Goal: Task Accomplishment & Management: Manage account settings

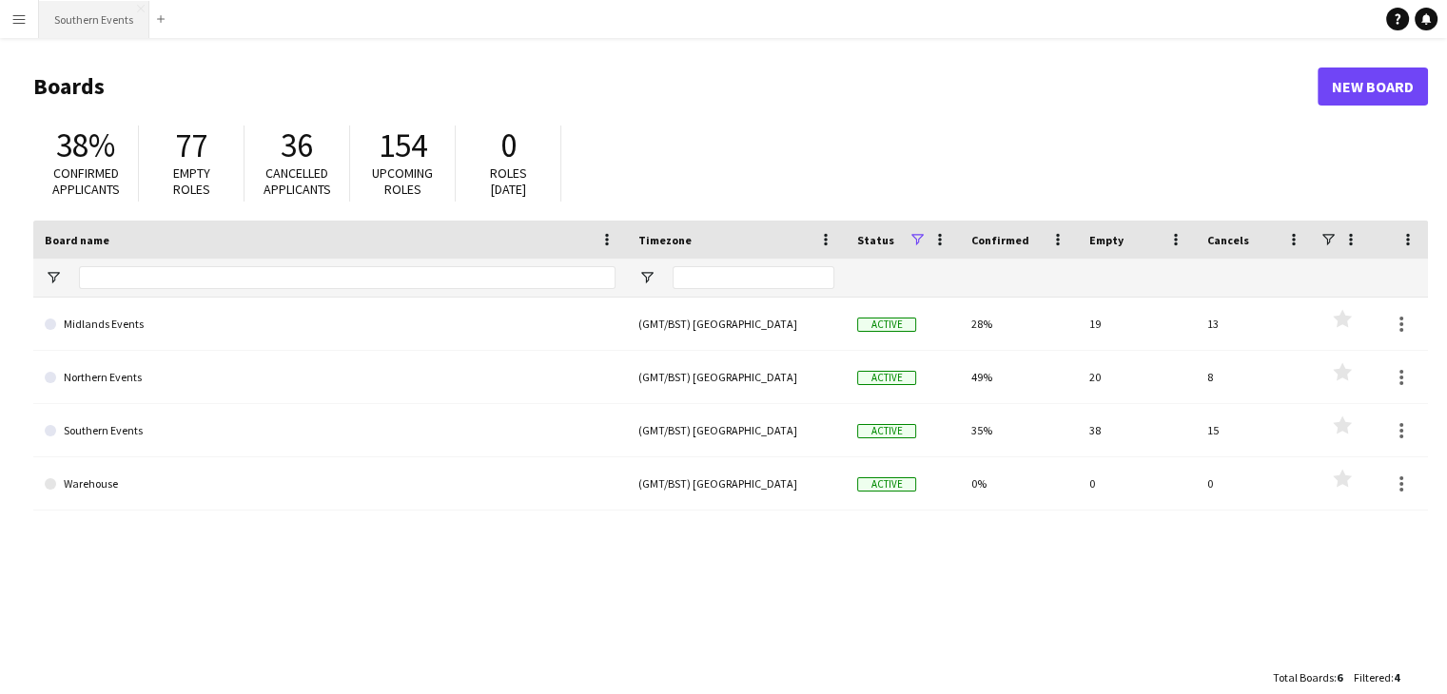
click at [103, 27] on button "Southern Events Close" at bounding box center [94, 19] width 110 height 37
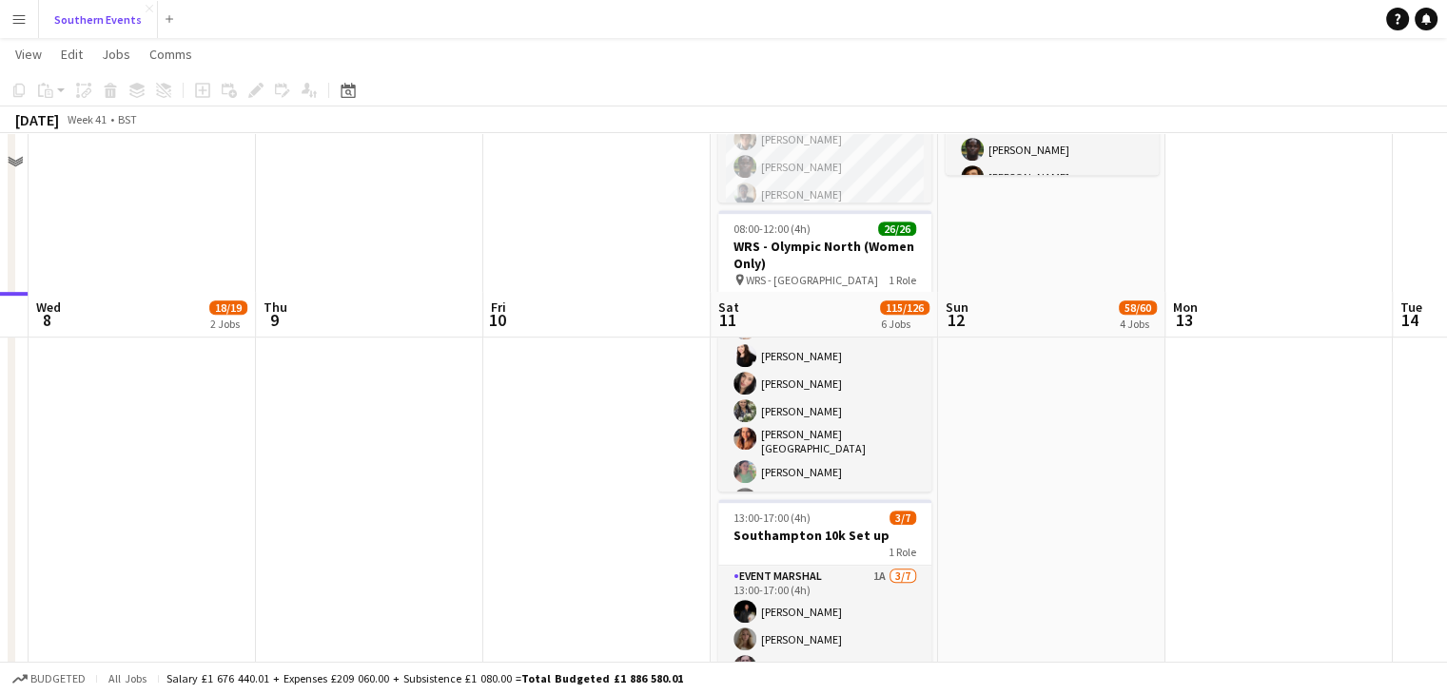
scroll to position [768, 0]
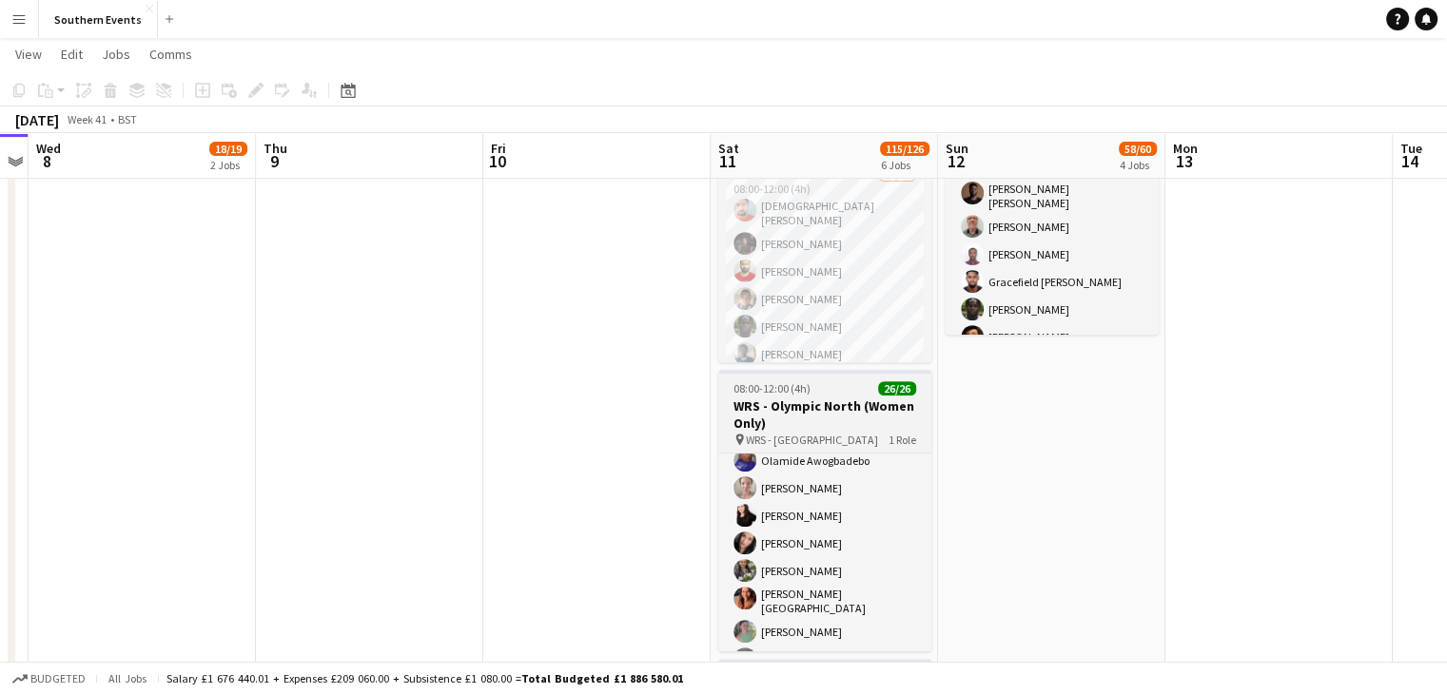
click at [806, 433] on span "WRS - [GEOGRAPHIC_DATA]" at bounding box center [812, 440] width 132 height 14
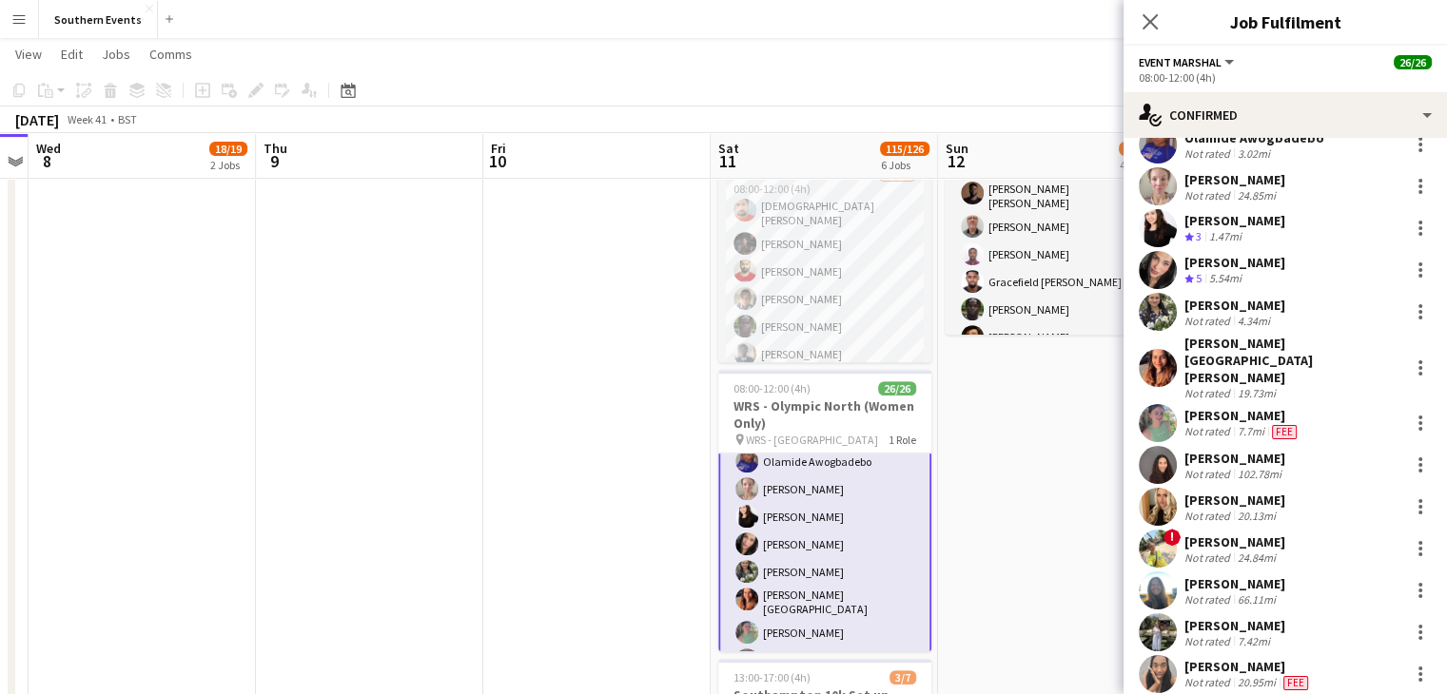
scroll to position [202, 0]
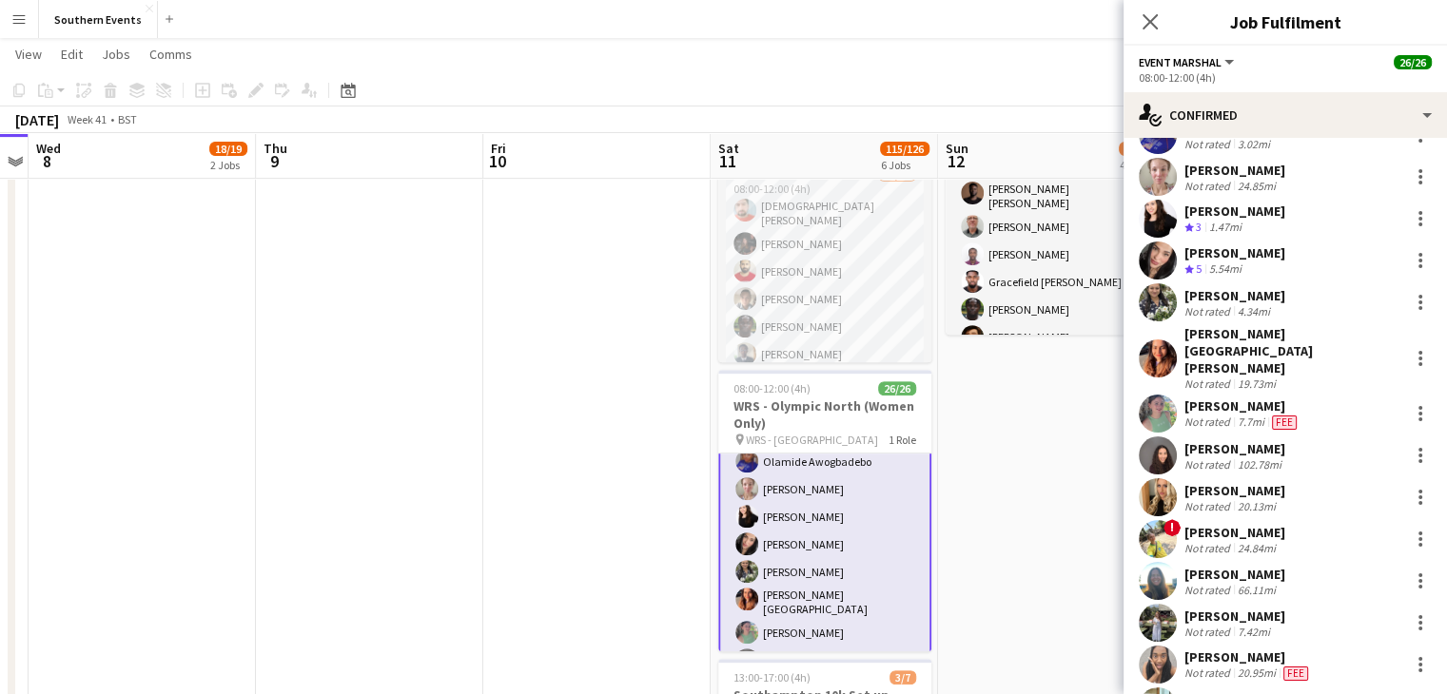
click at [1278, 482] on div "[PERSON_NAME]" at bounding box center [1234, 490] width 101 height 17
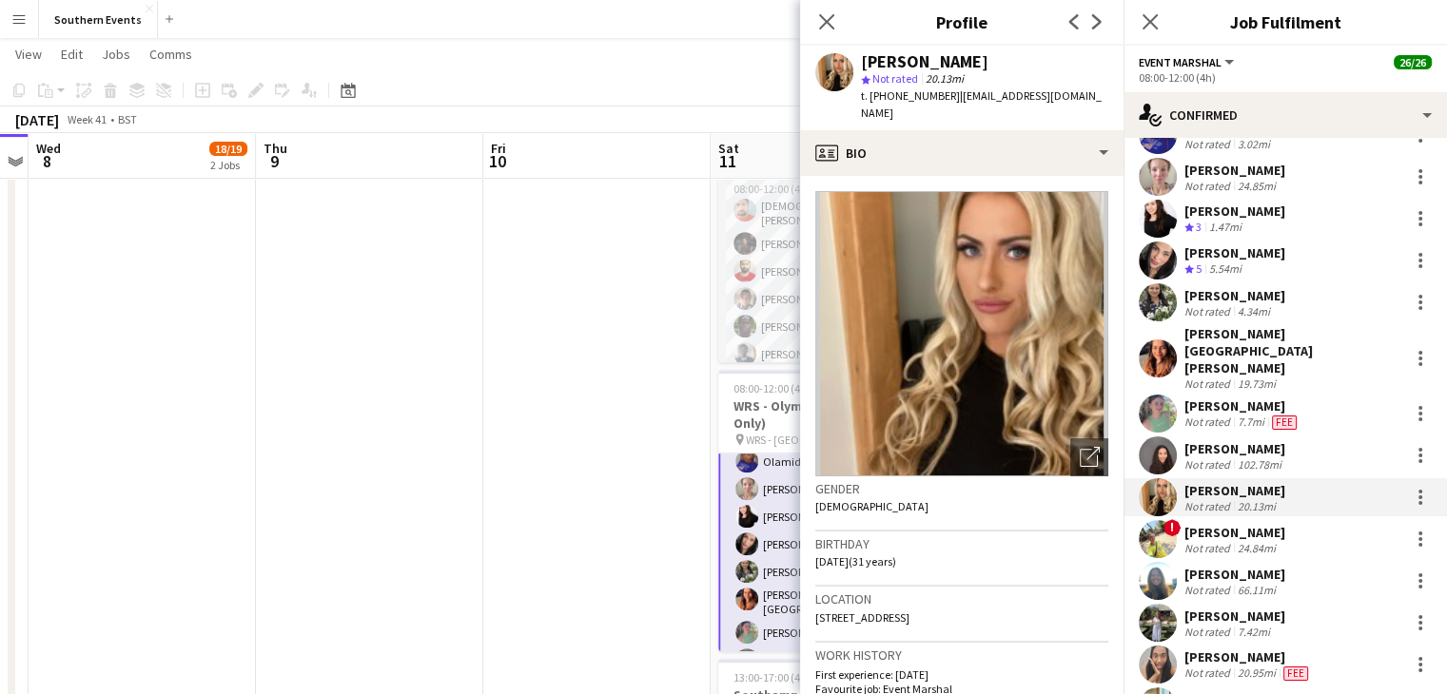
click at [1188, 398] on div "[PERSON_NAME]" at bounding box center [1242, 406] width 116 height 17
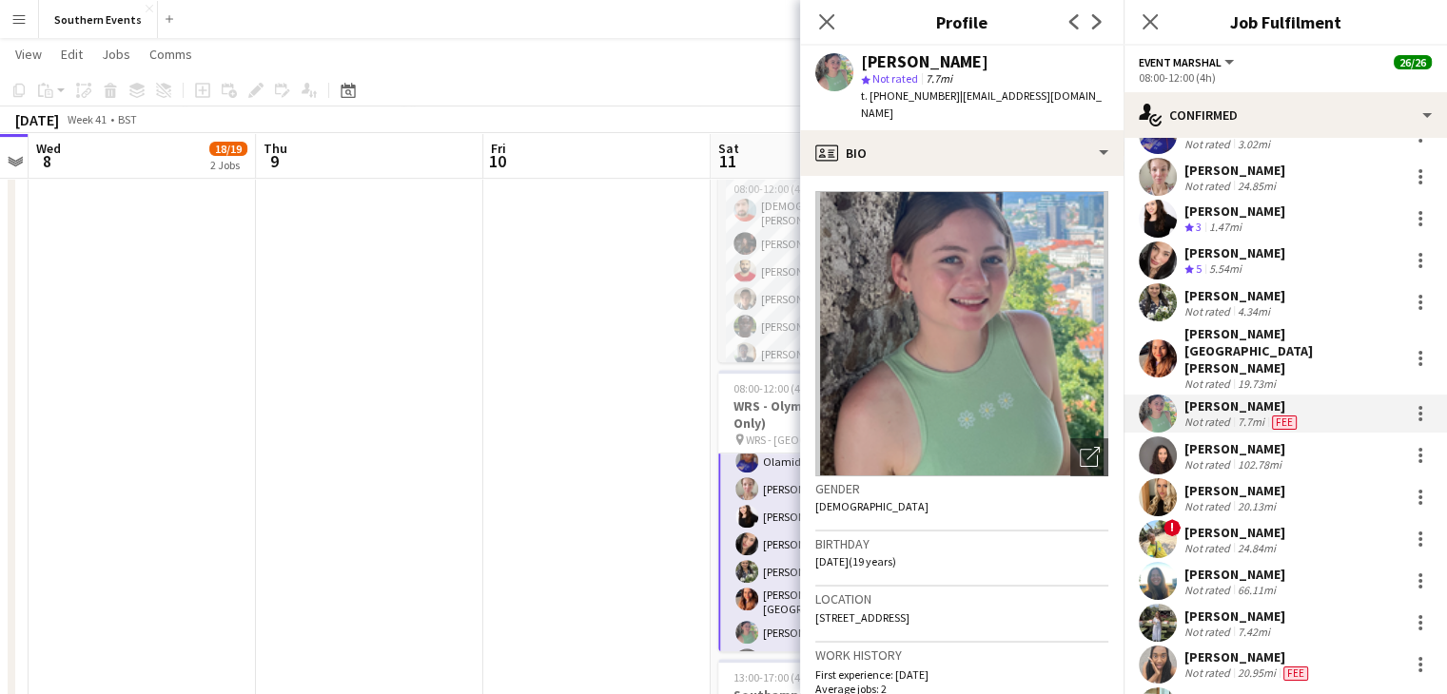
click at [1212, 457] on div "Not rated" at bounding box center [1208, 464] width 49 height 14
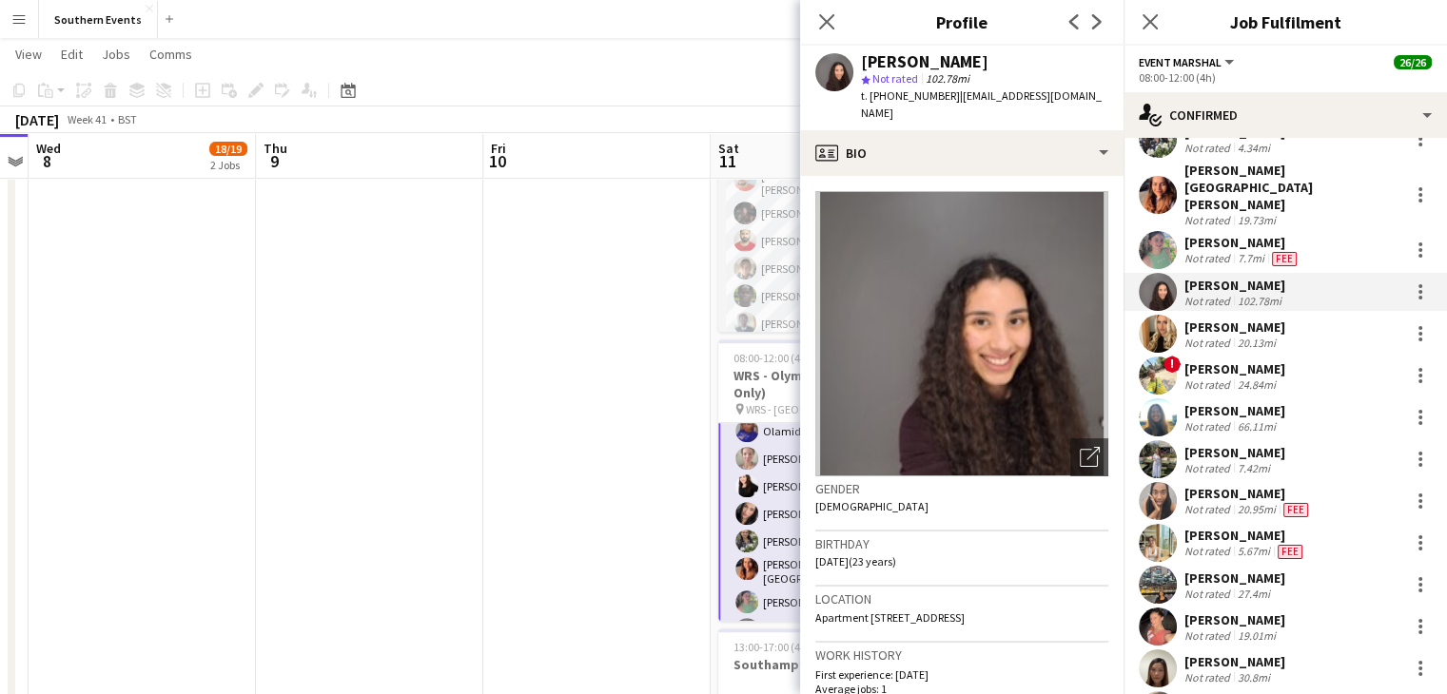
scroll to position [334, 0]
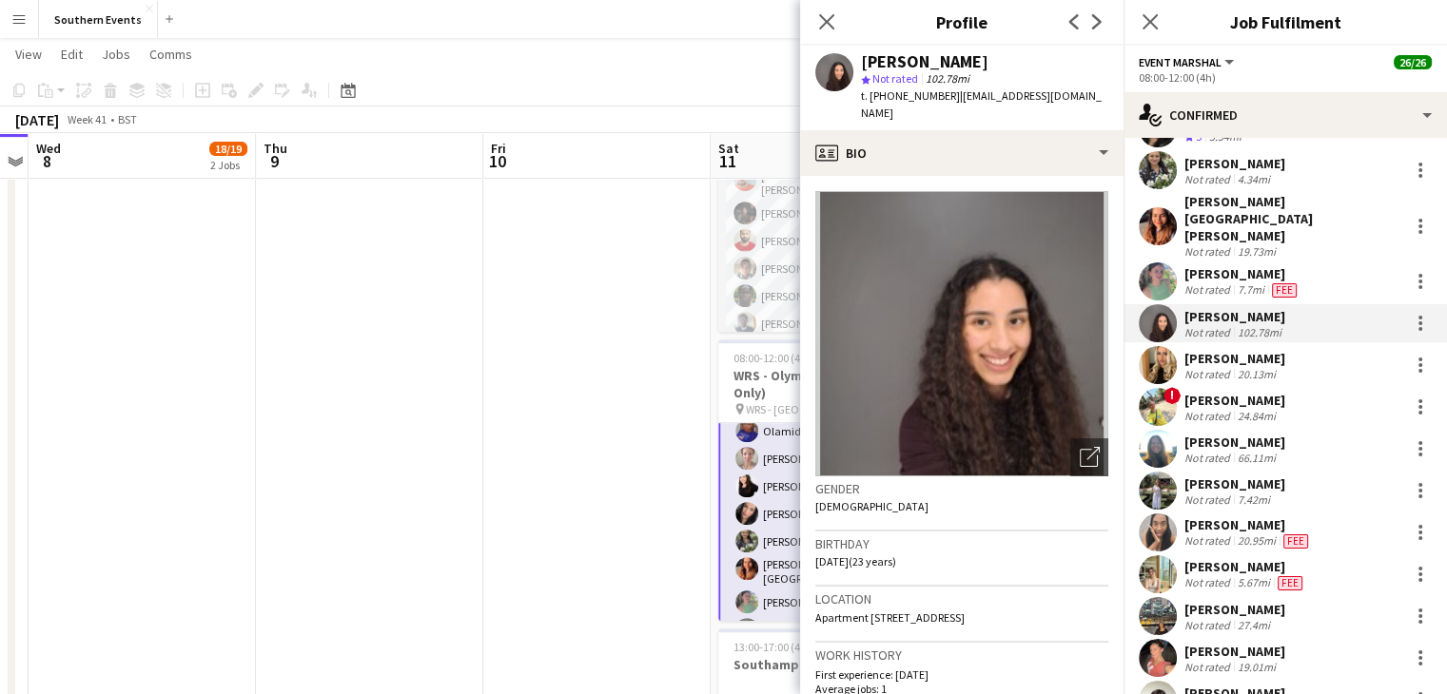
click at [1168, 263] on app-user-avatar at bounding box center [1157, 282] width 38 height 38
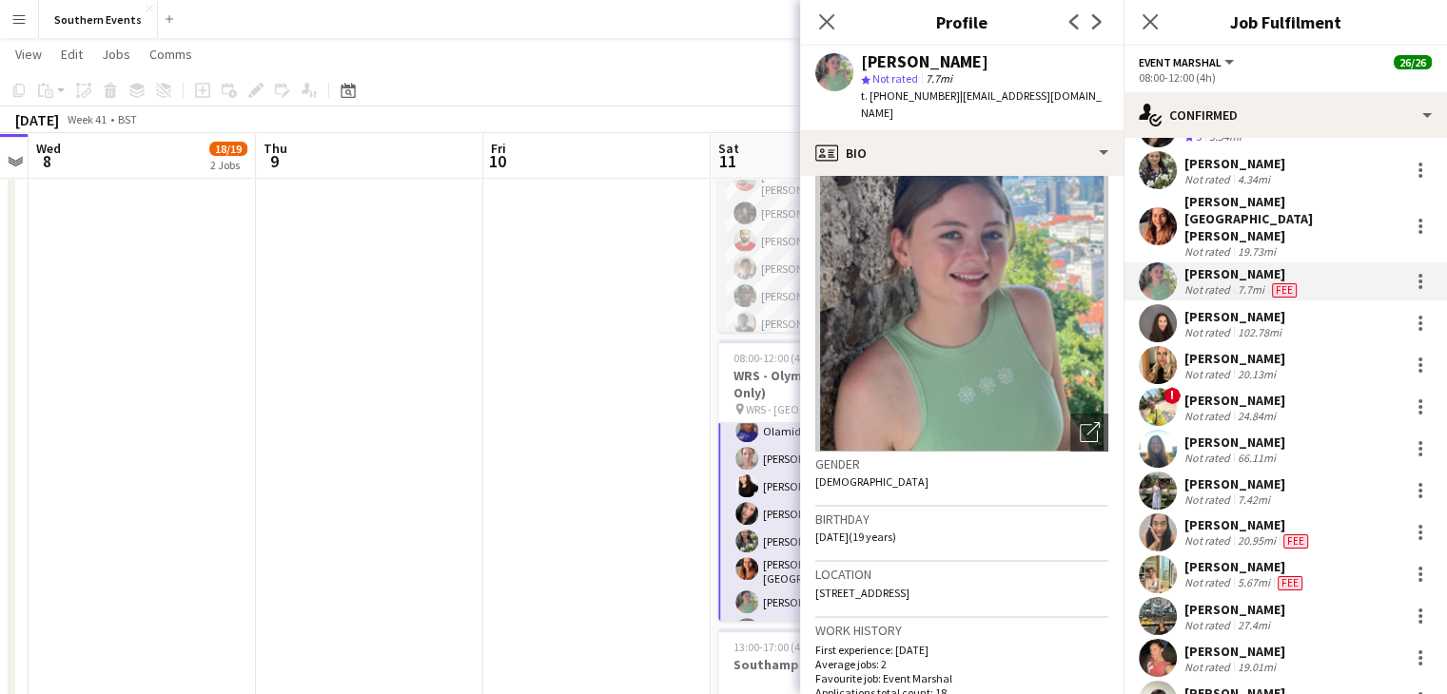
scroll to position [0, 0]
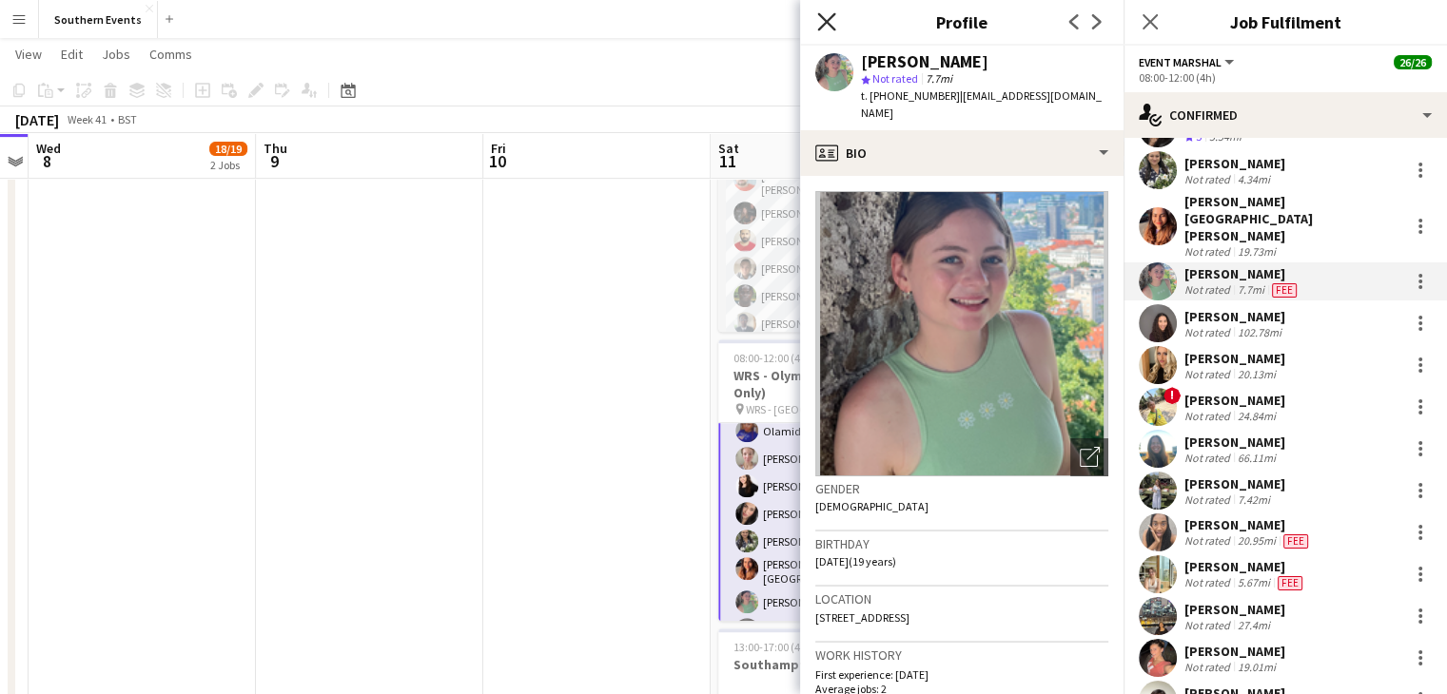
click at [824, 24] on icon at bounding box center [826, 21] width 18 height 18
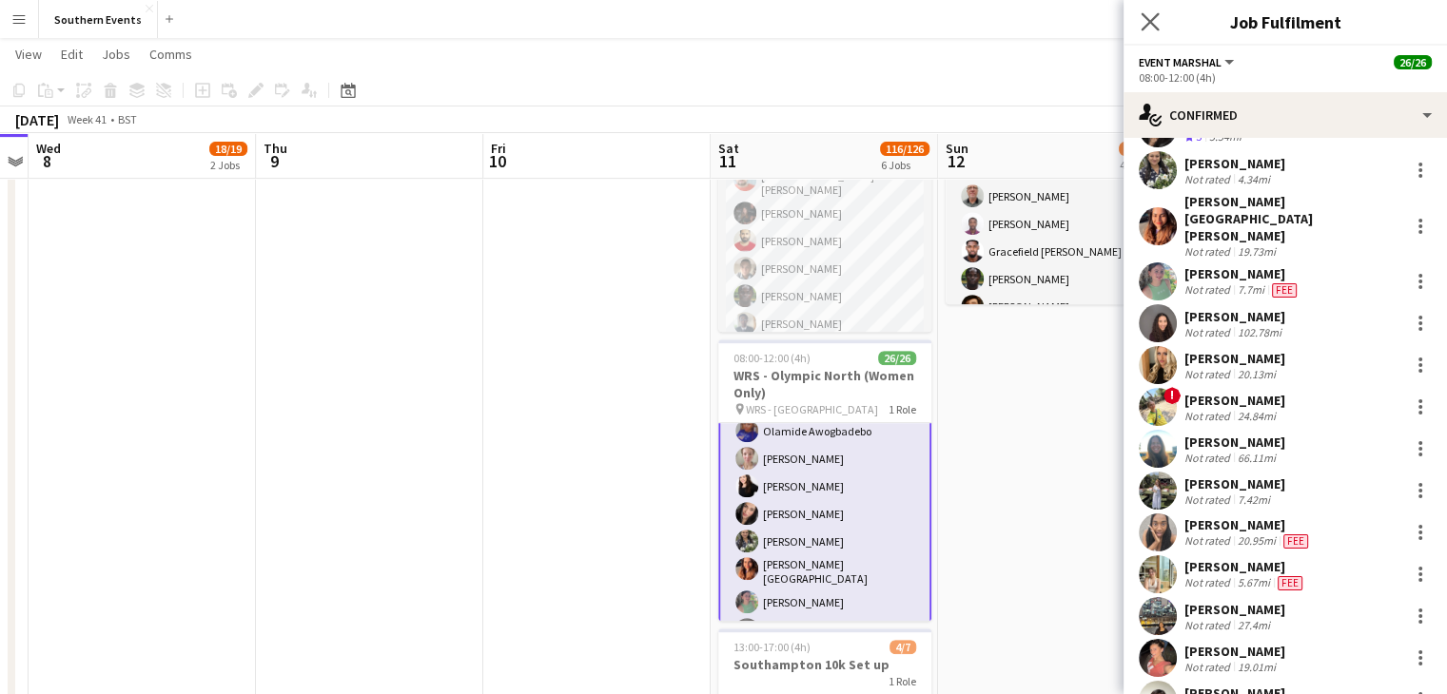
click at [1138, 31] on app-icon "Close pop-in" at bounding box center [1151, 23] width 28 height 28
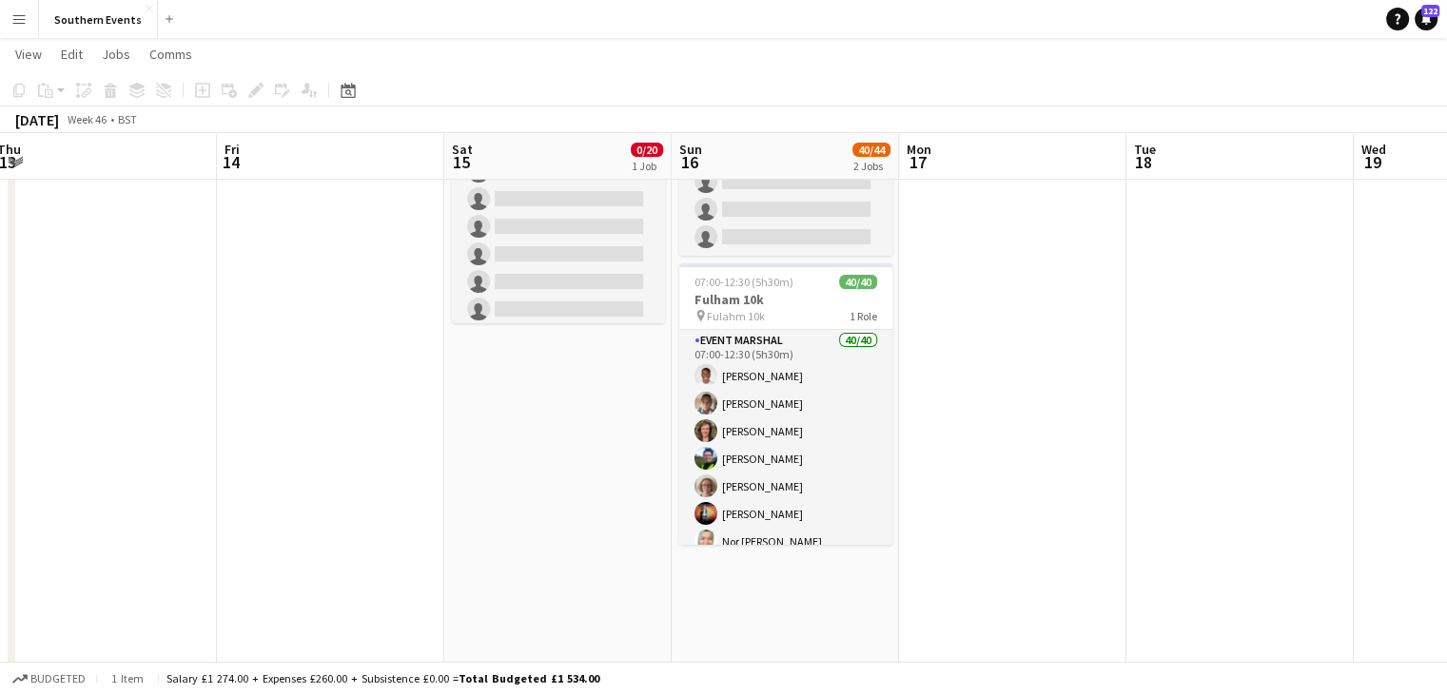
scroll to position [179, 0]
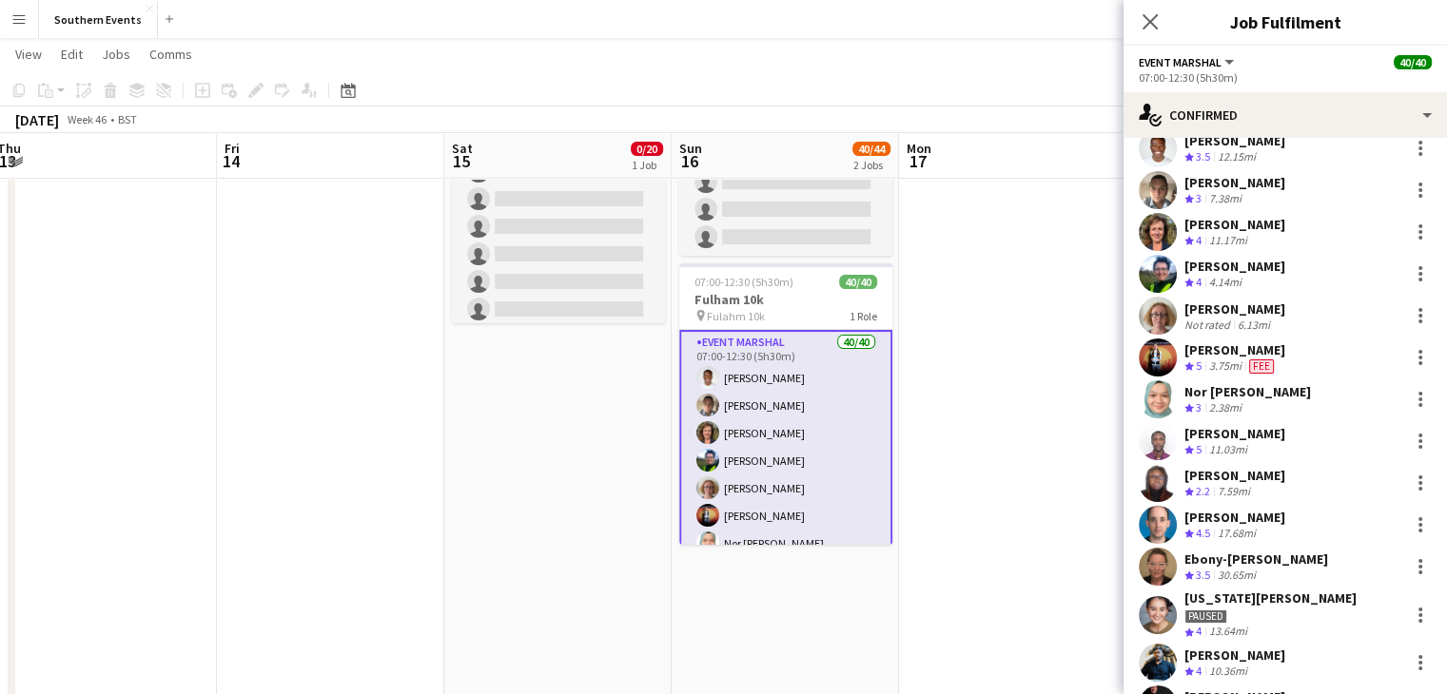
scroll to position [0, 0]
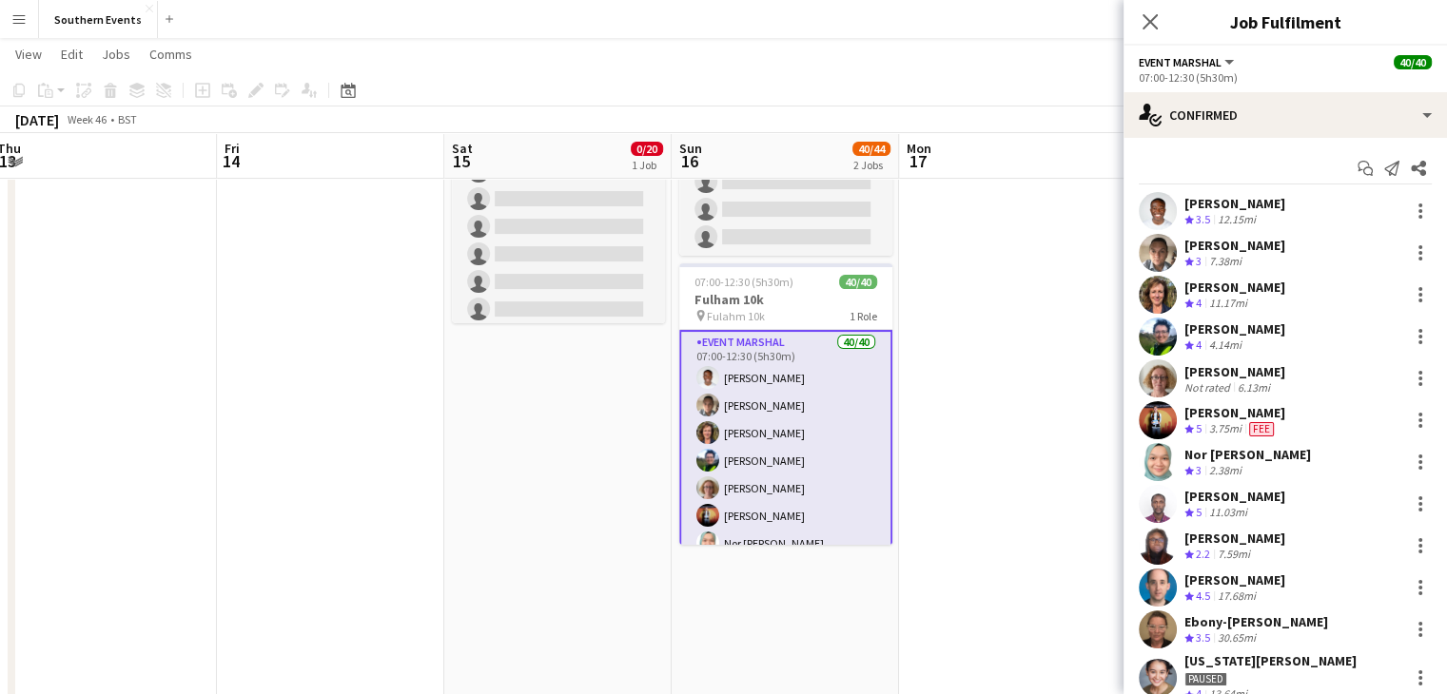
click at [1244, 154] on div "Start chat Send notification Share" at bounding box center [1284, 168] width 293 height 31
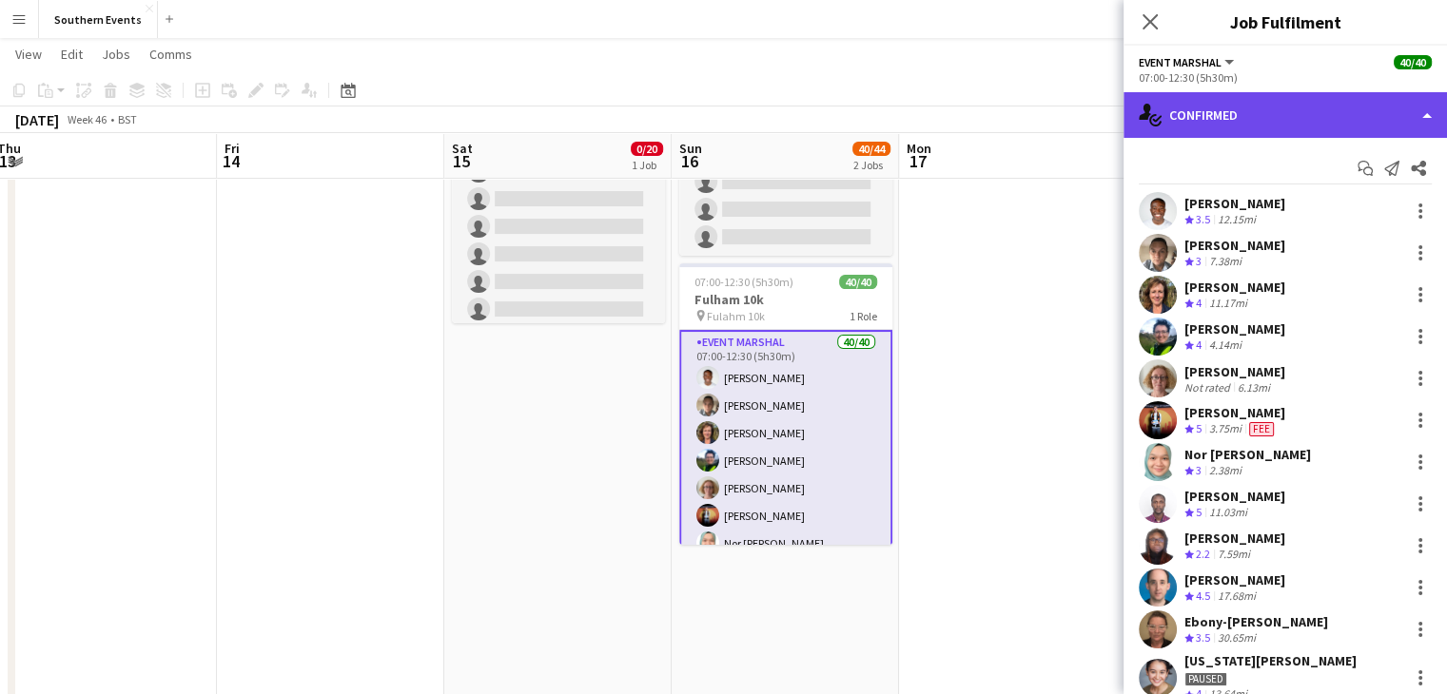
click at [1206, 130] on div "single-neutral-actions-check-2 Confirmed" at bounding box center [1284, 115] width 323 height 46
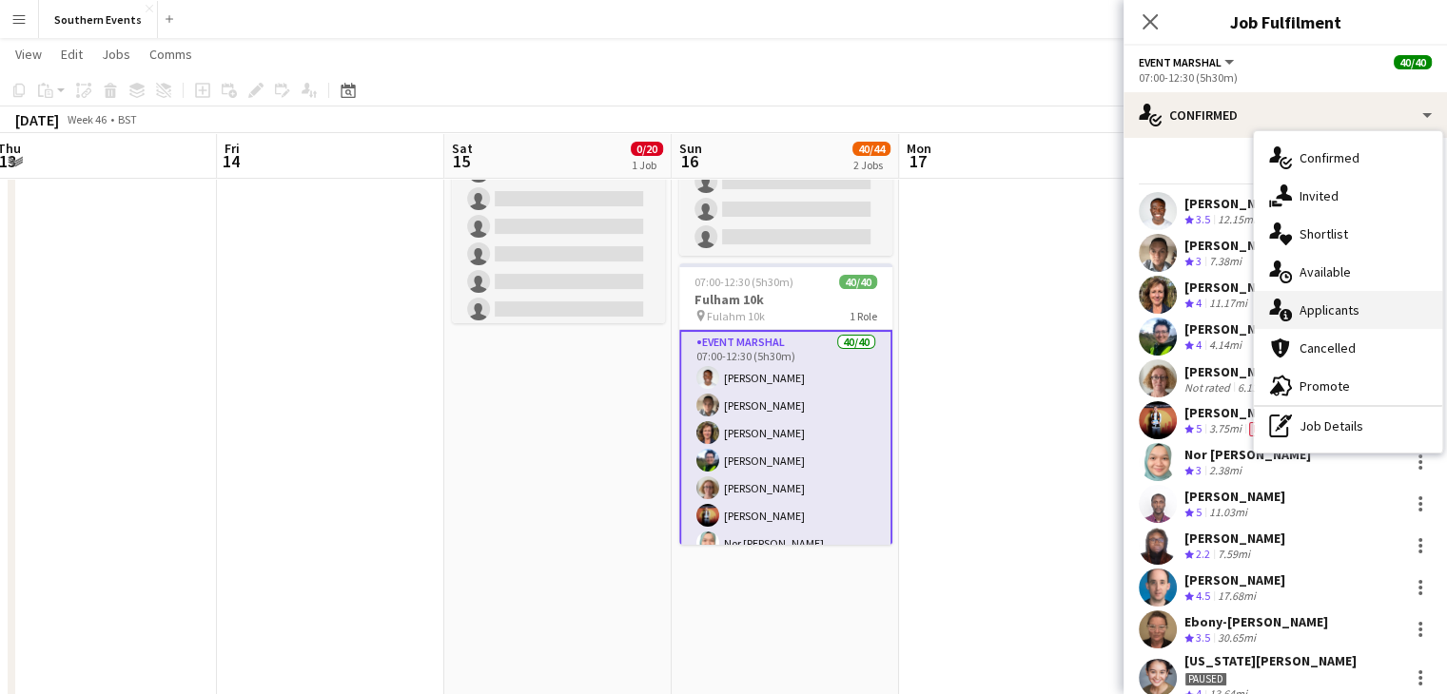
click at [1332, 301] on span "Applicants" at bounding box center [1329, 309] width 60 height 17
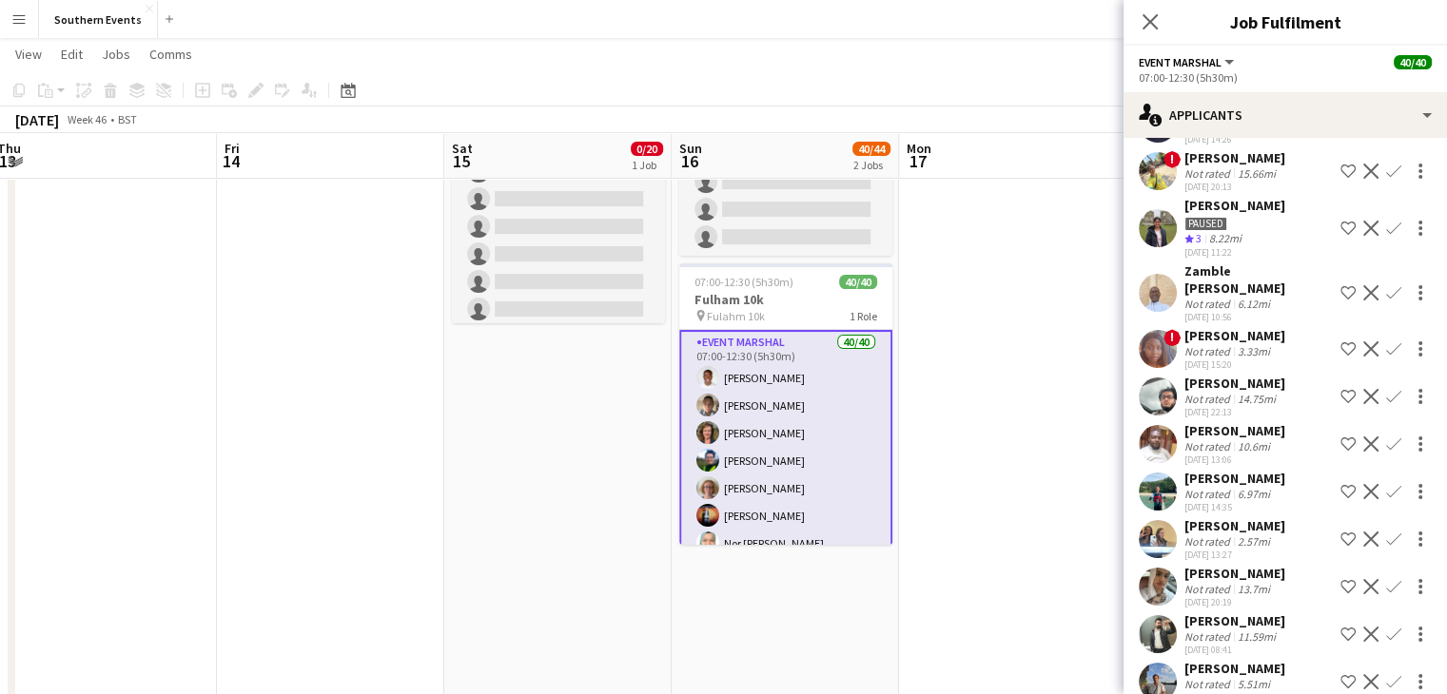
scroll to position [1335, 0]
click at [1172, 167] on span "!" at bounding box center [1171, 158] width 17 height 17
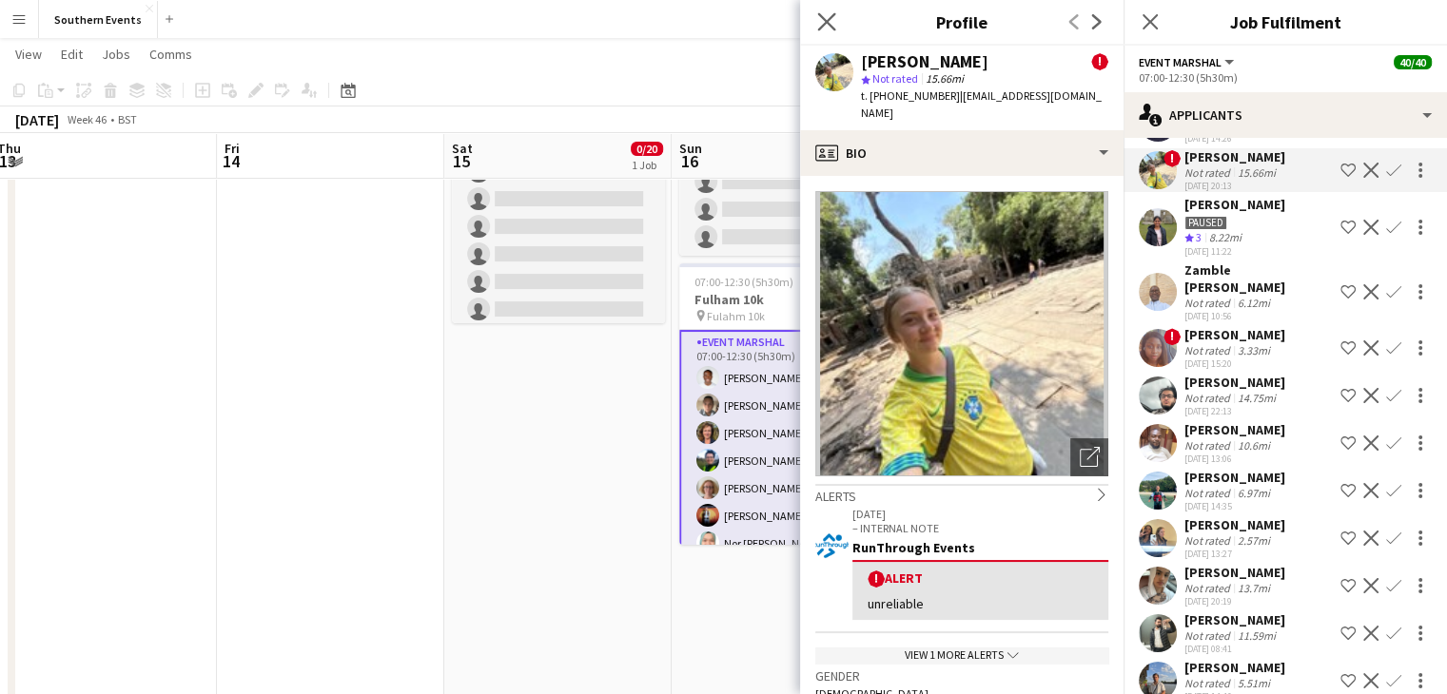
click at [833, 30] on app-icon "Close pop-in" at bounding box center [827, 23] width 28 height 28
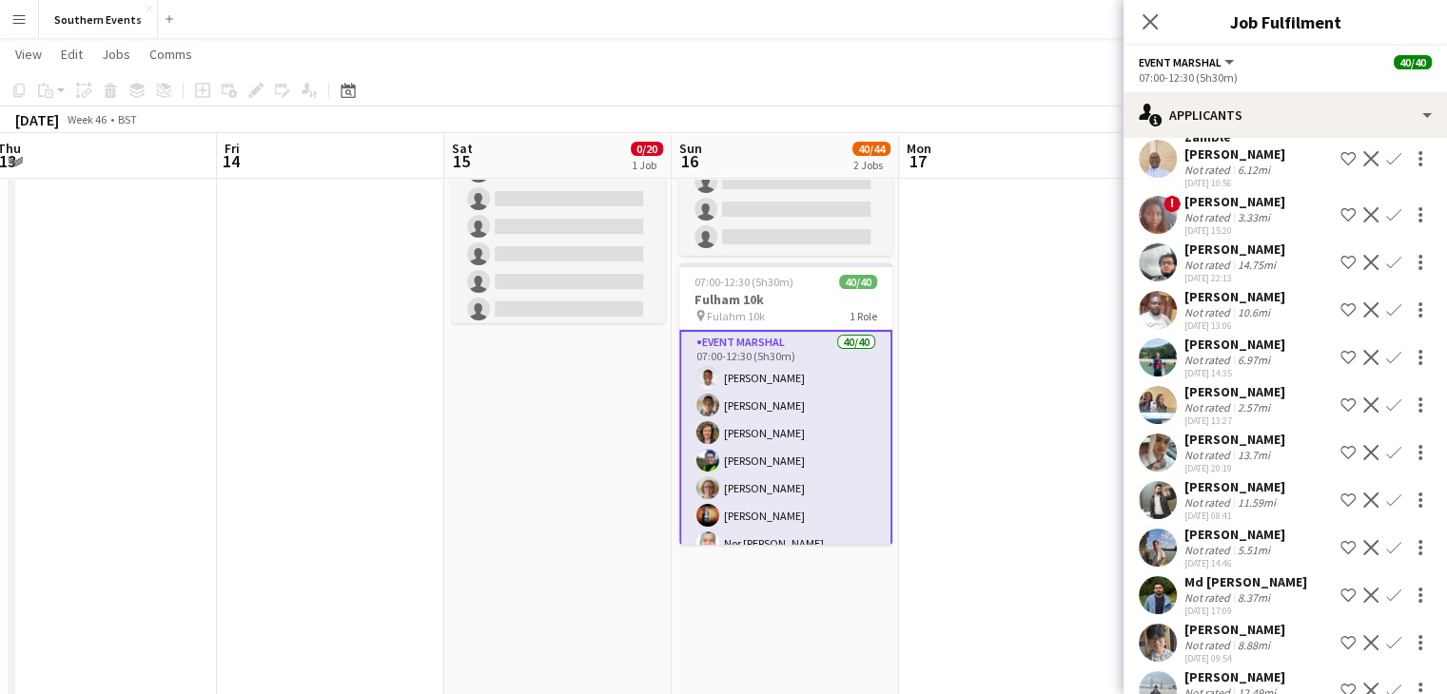
scroll to position [1304, 0]
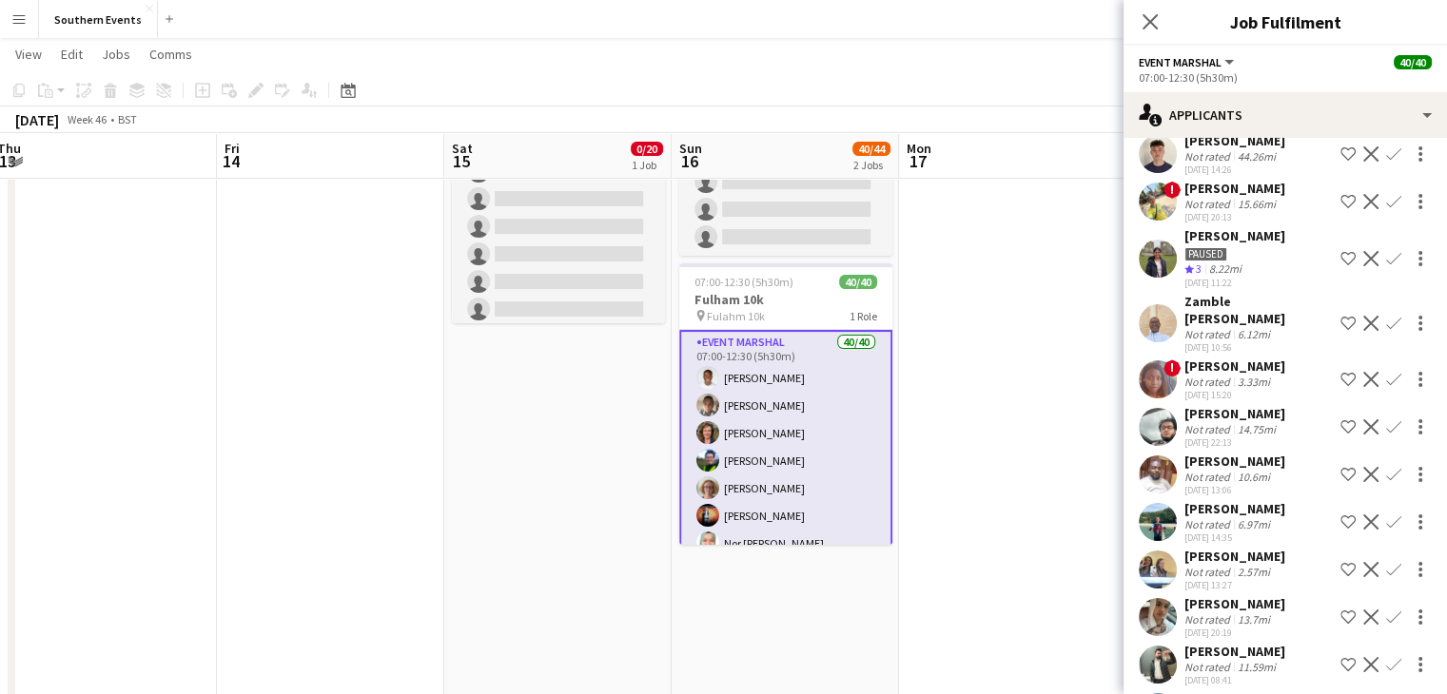
click at [1234, 211] on div "15.66mi" at bounding box center [1257, 204] width 46 height 14
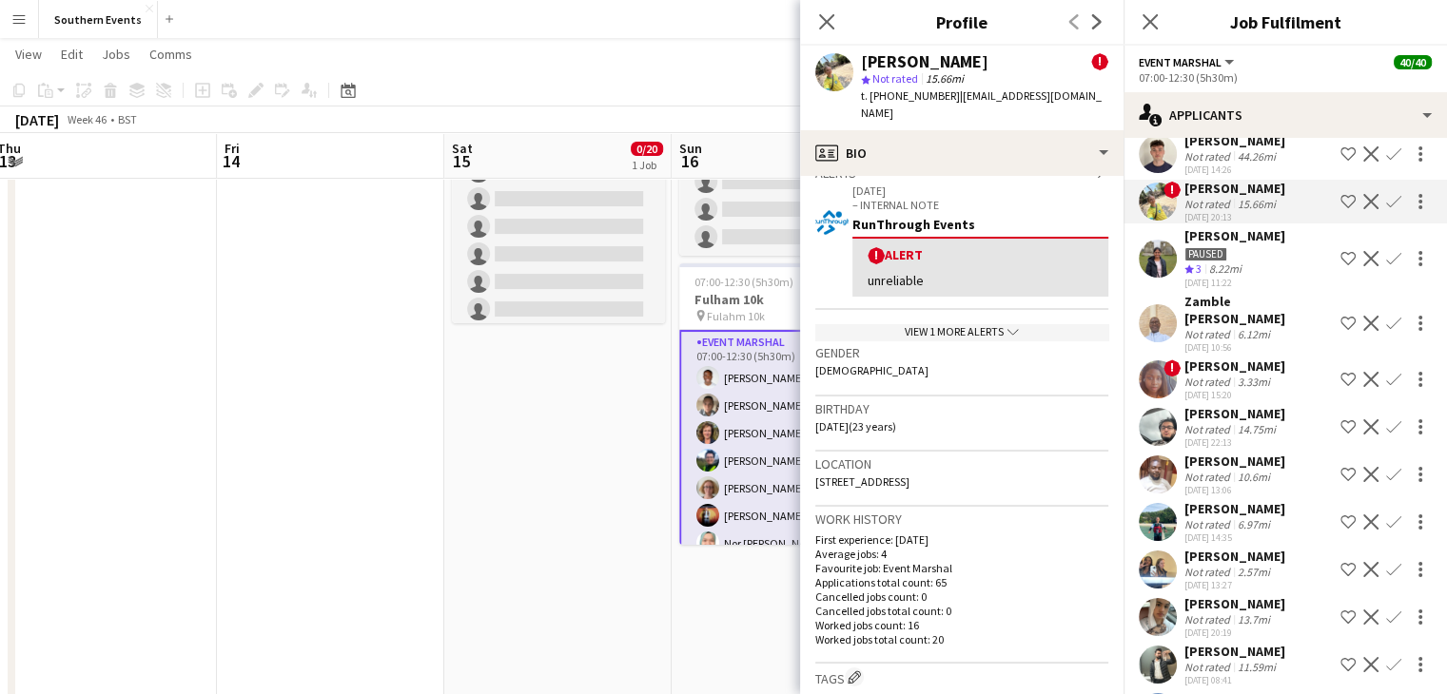
scroll to position [186, 0]
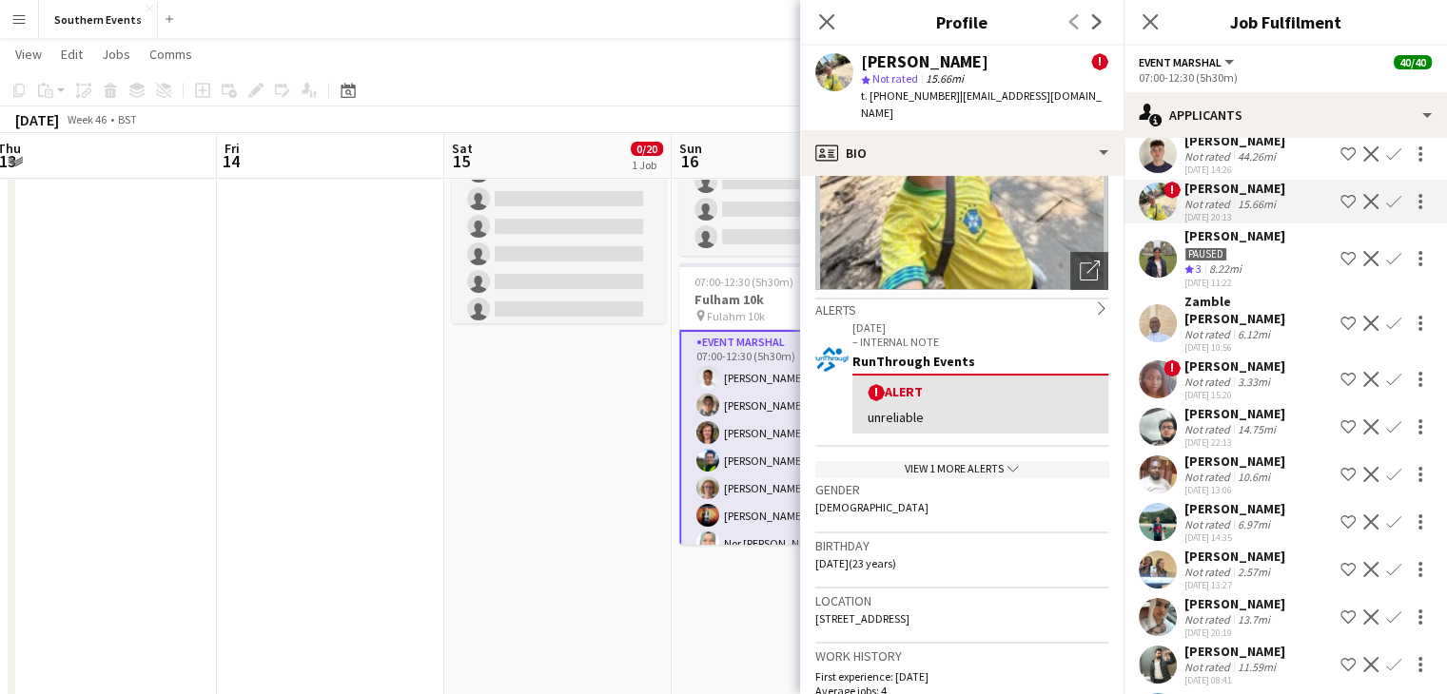
click at [952, 461] on div "View 1 more alerts chevron-down" at bounding box center [961, 469] width 293 height 16
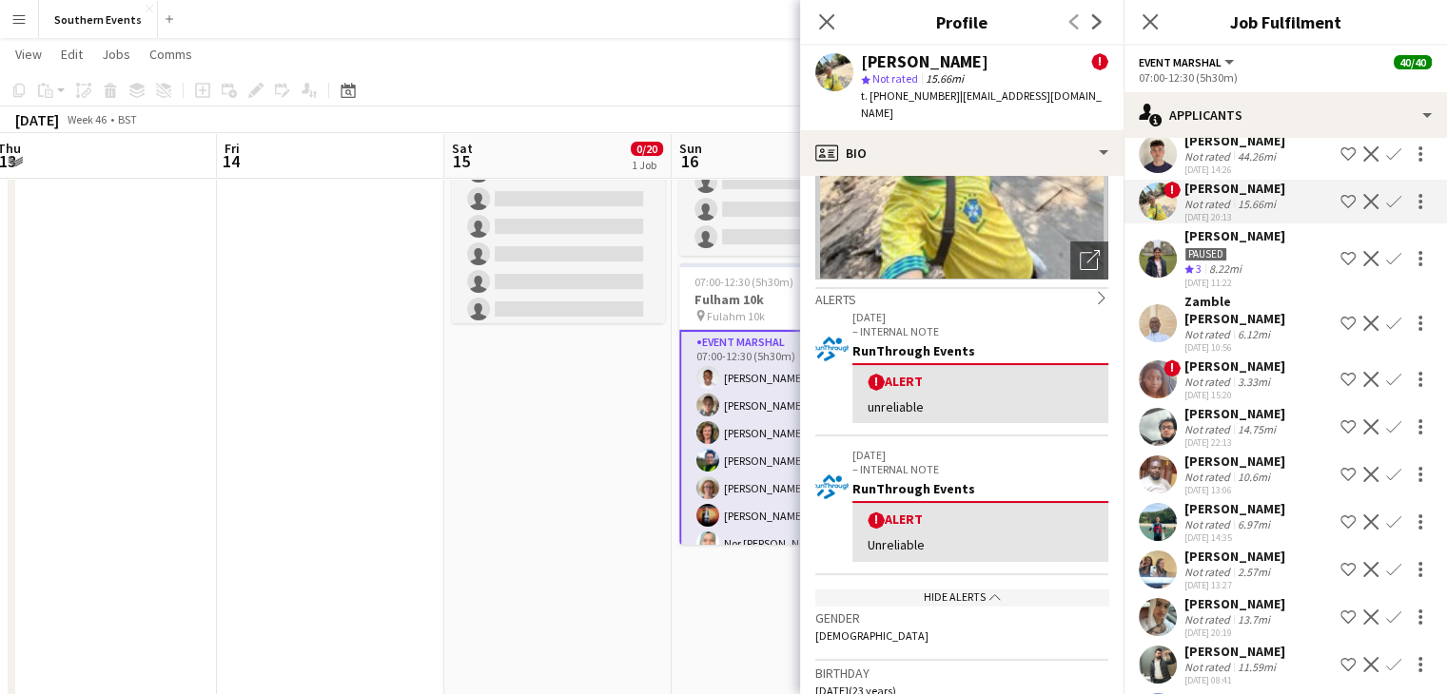
scroll to position [198, 0]
click at [959, 589] on div "Hide alerts chevron-up" at bounding box center [961, 597] width 293 height 16
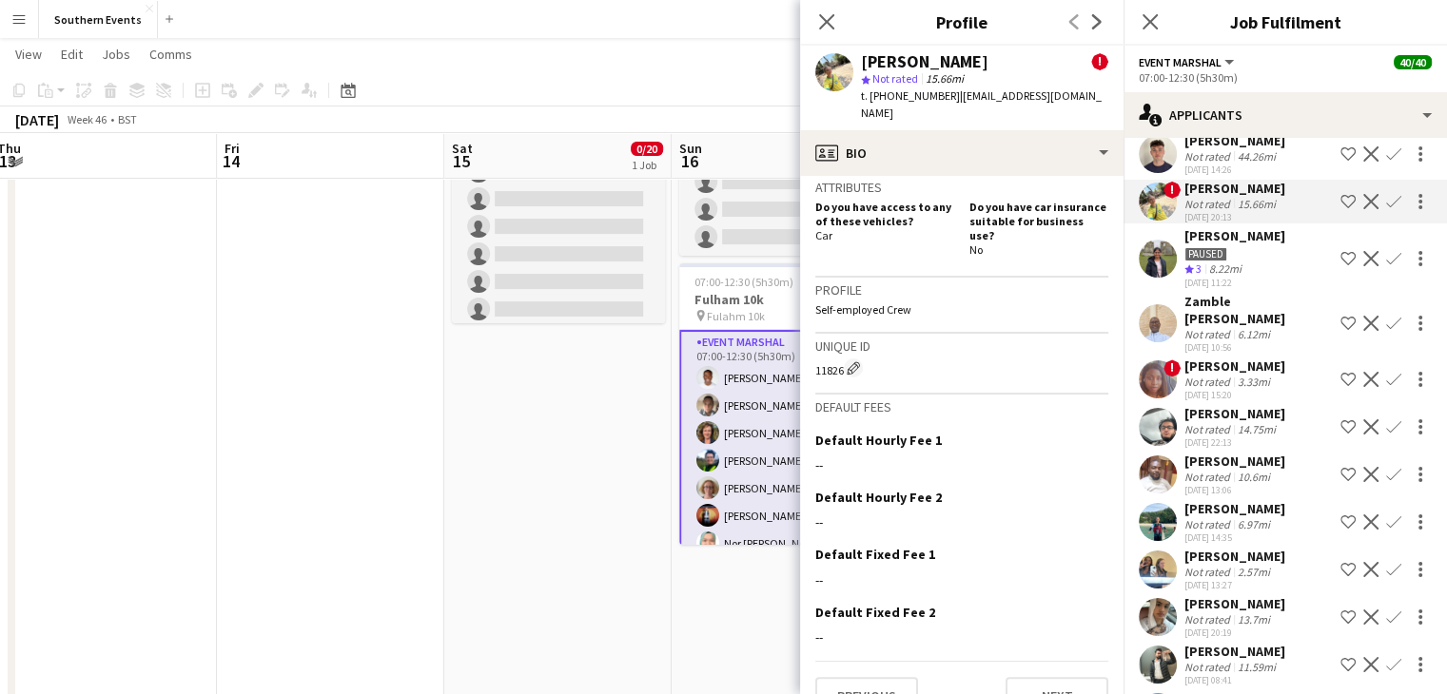
scroll to position [871, 0]
click at [1006, 677] on button "Next" at bounding box center [1056, 696] width 103 height 38
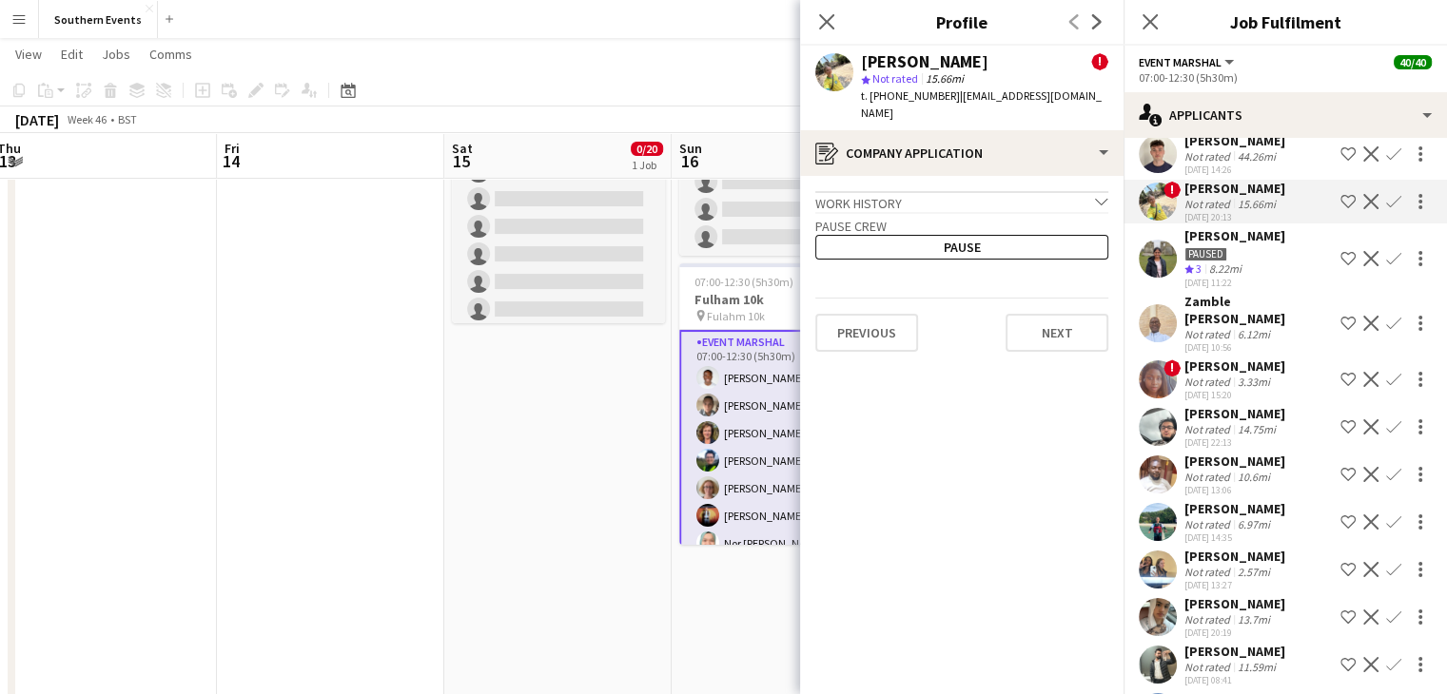
click at [1052, 191] on div "Work history chevron-down" at bounding box center [961, 201] width 293 height 21
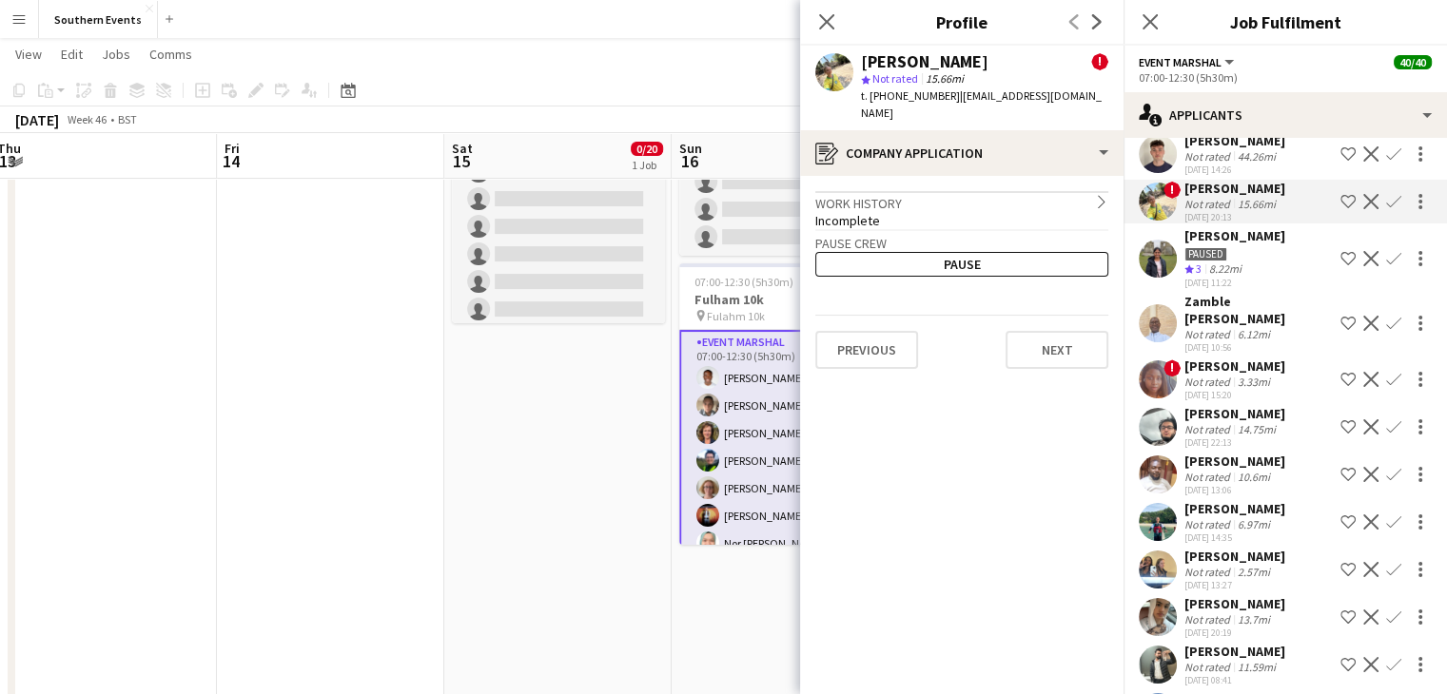
click at [1046, 191] on div "Work history chevron-right" at bounding box center [961, 201] width 293 height 21
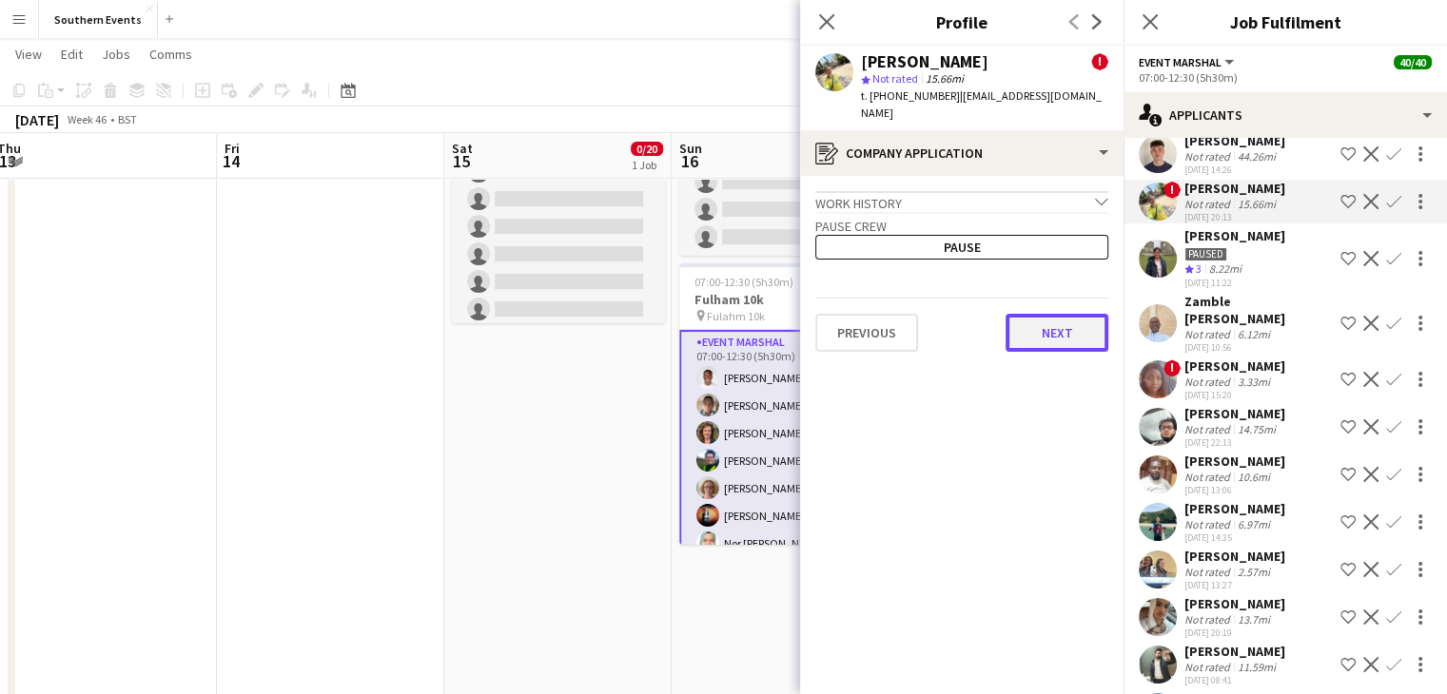
click at [1054, 314] on button "Next" at bounding box center [1056, 333] width 103 height 38
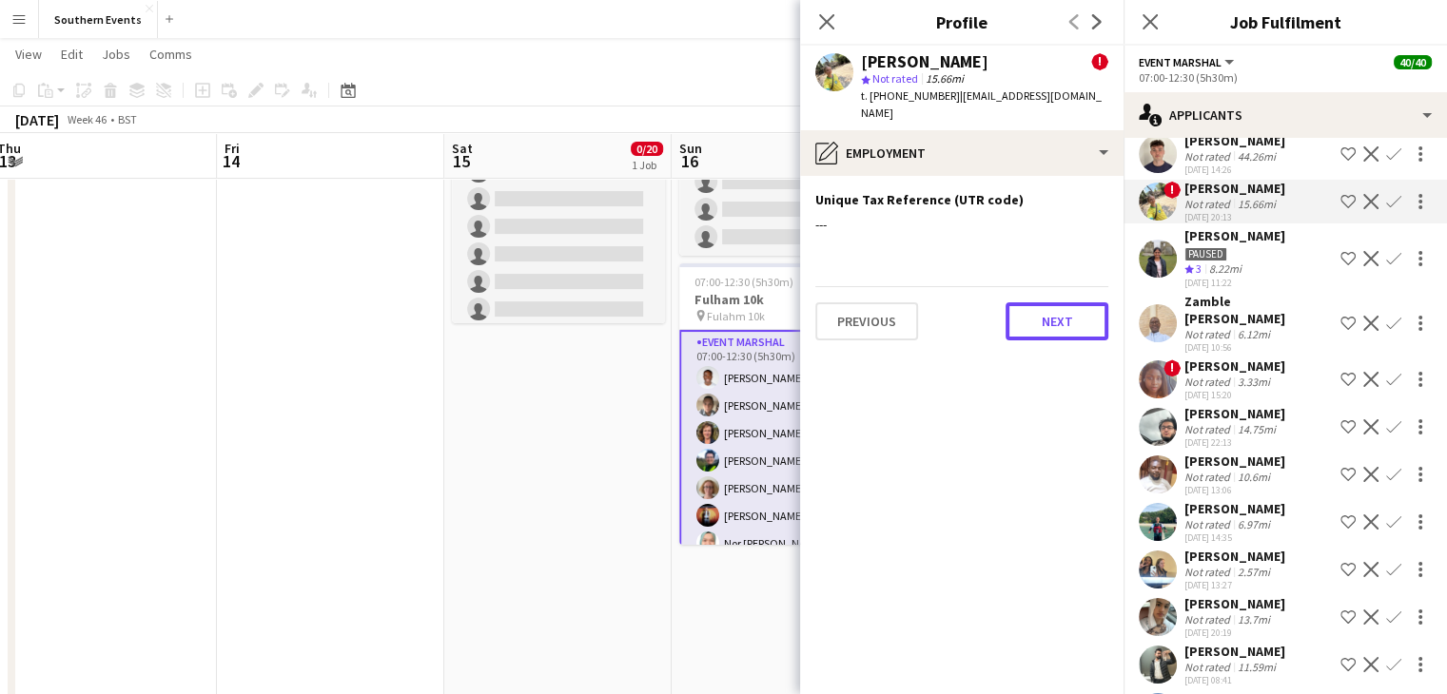
click at [1054, 312] on button "Next" at bounding box center [1056, 321] width 103 height 38
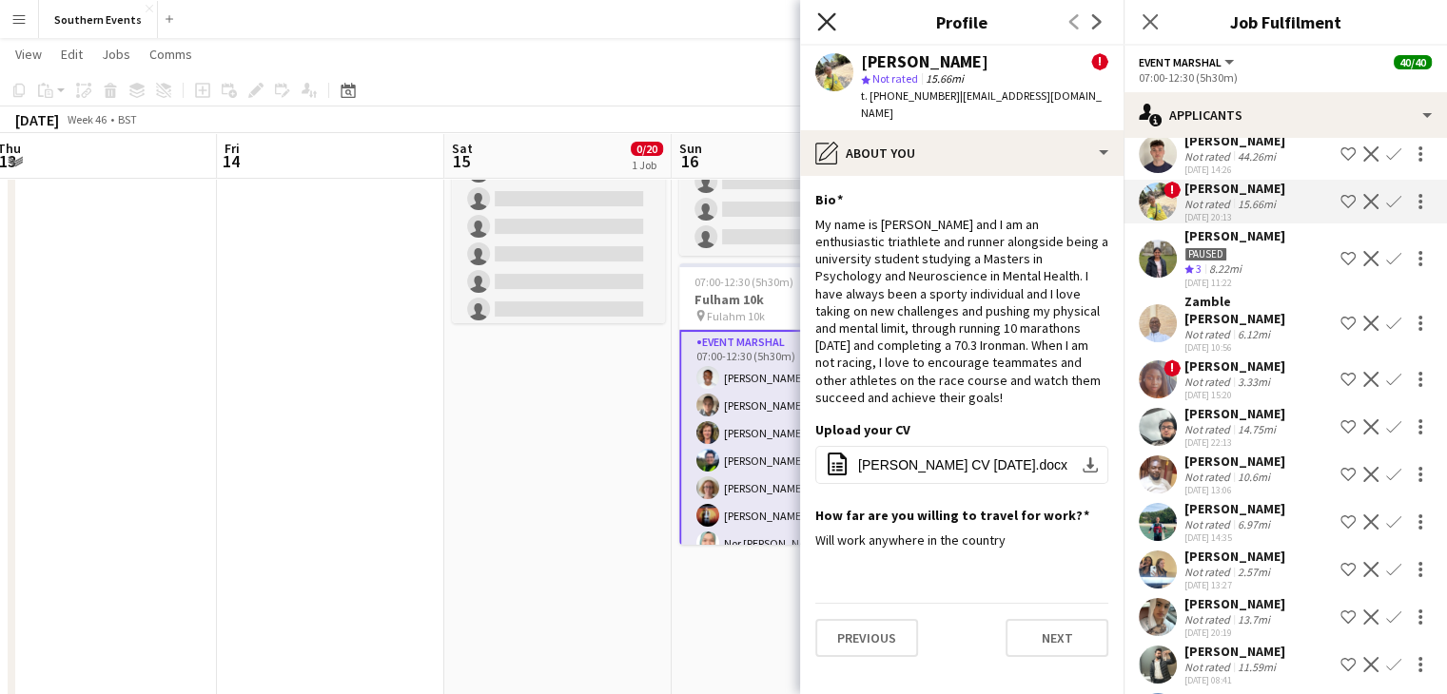
click at [822, 20] on icon "Close pop-in" at bounding box center [826, 21] width 18 height 18
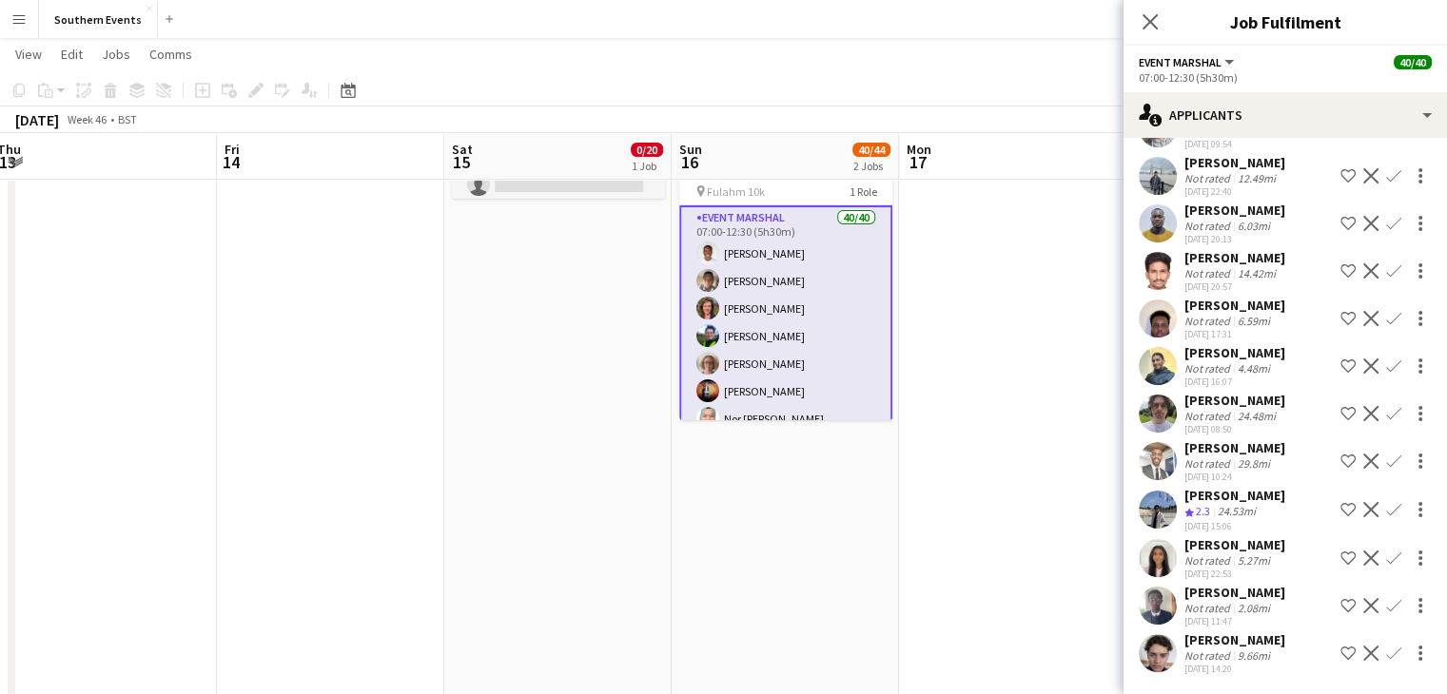
scroll to position [304, 0]
click at [1153, 29] on icon "Close pop-in" at bounding box center [1149, 21] width 18 height 18
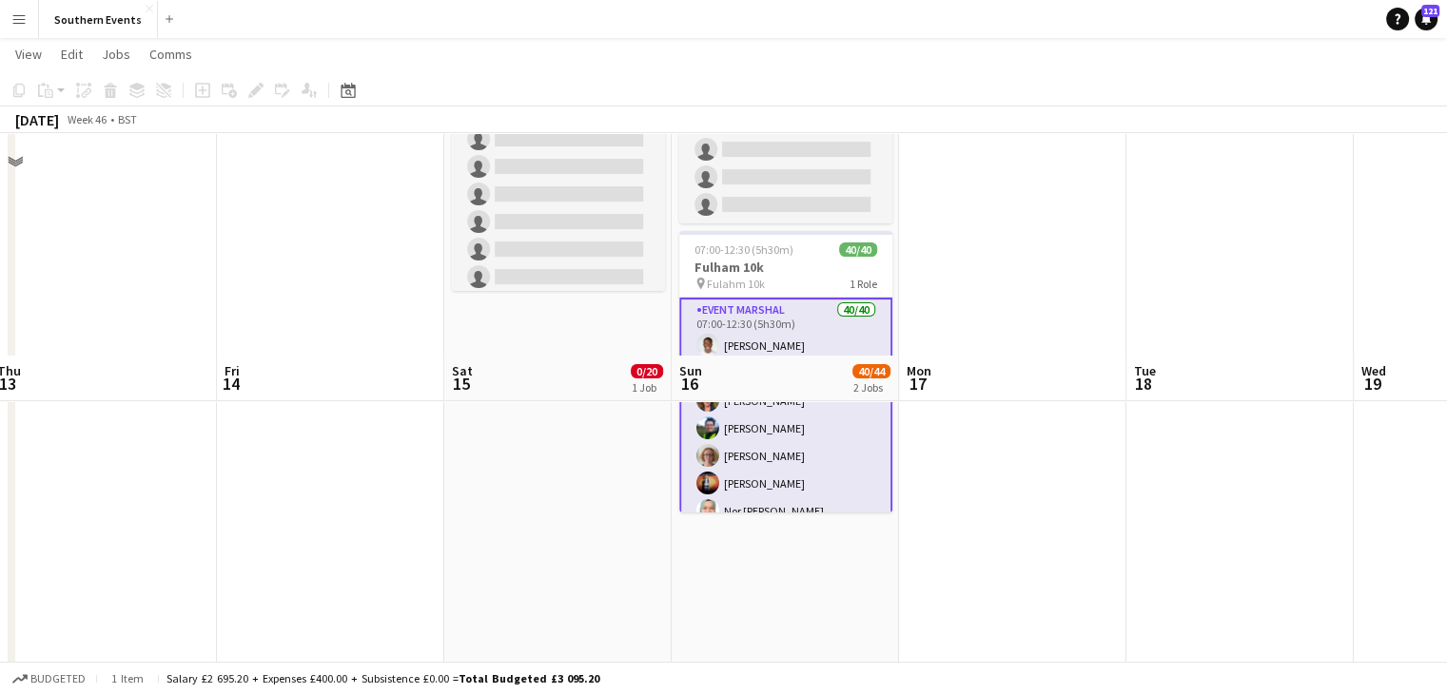
scroll to position [0, 0]
